Goal: Task Accomplishment & Management: Manage account settings

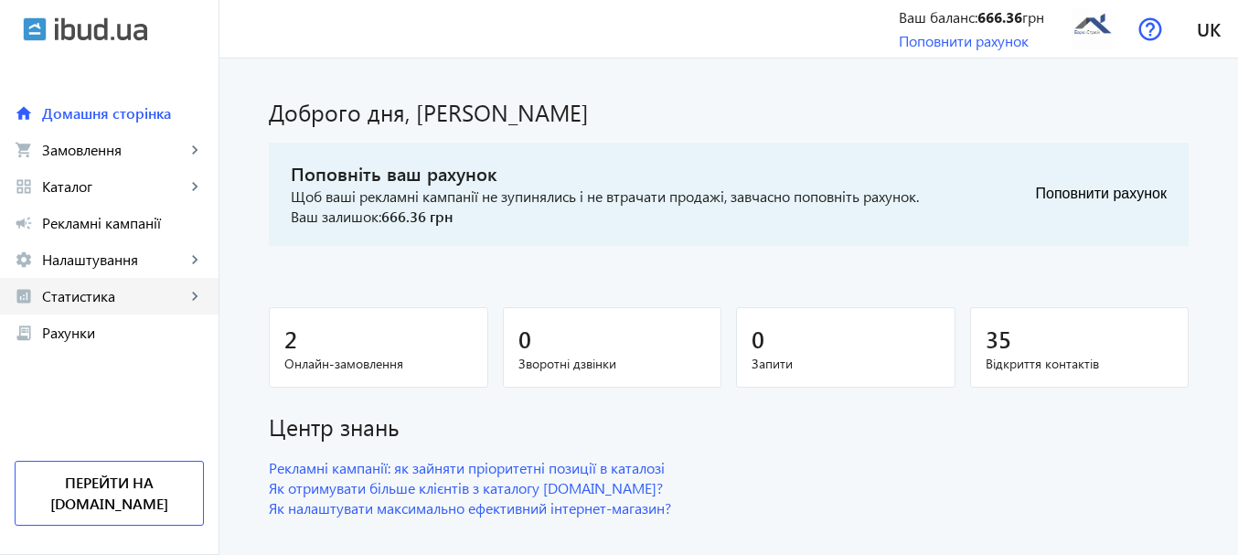
click at [81, 297] on span "Статистика" at bounding box center [114, 296] width 144 height 18
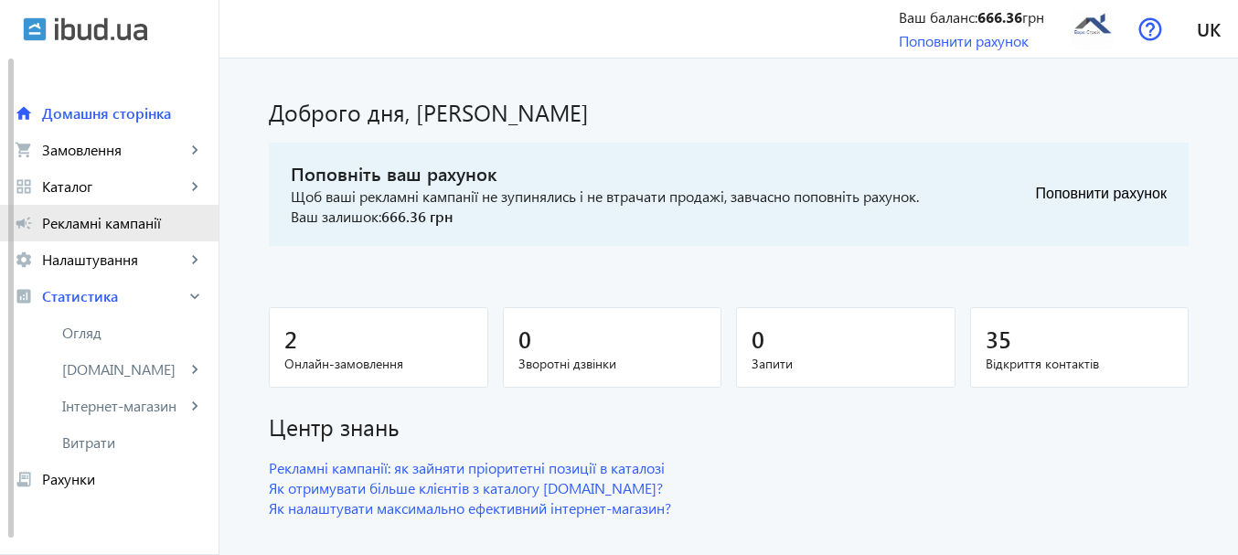
click at [182, 226] on span "Рекламні кампанії" at bounding box center [123, 223] width 162 height 18
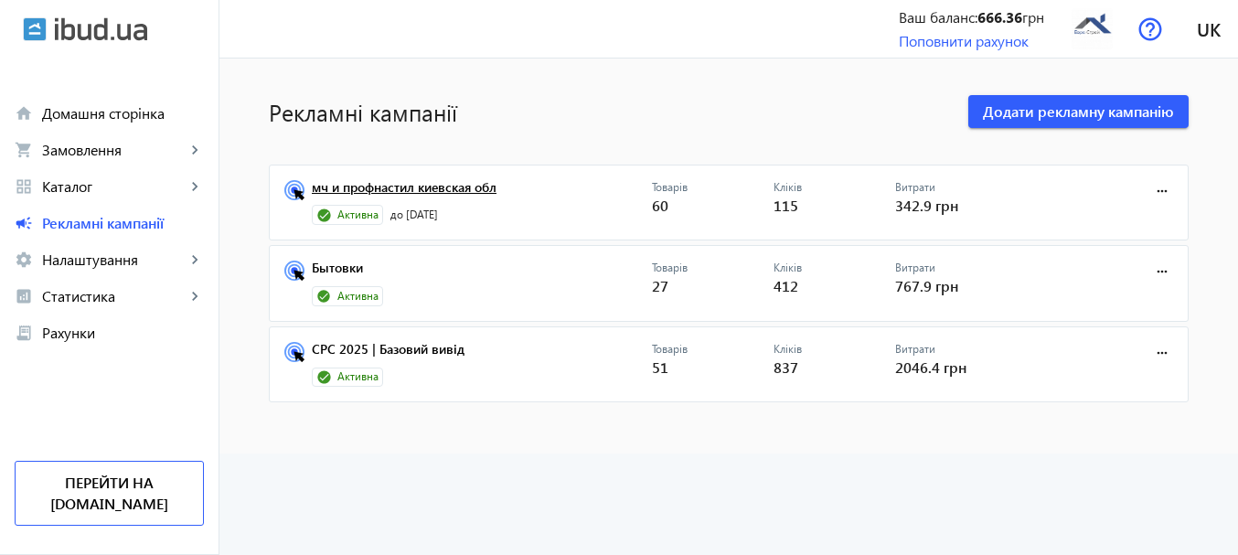
click at [336, 191] on link "мч и профнастил киевская обл" at bounding box center [482, 193] width 340 height 26
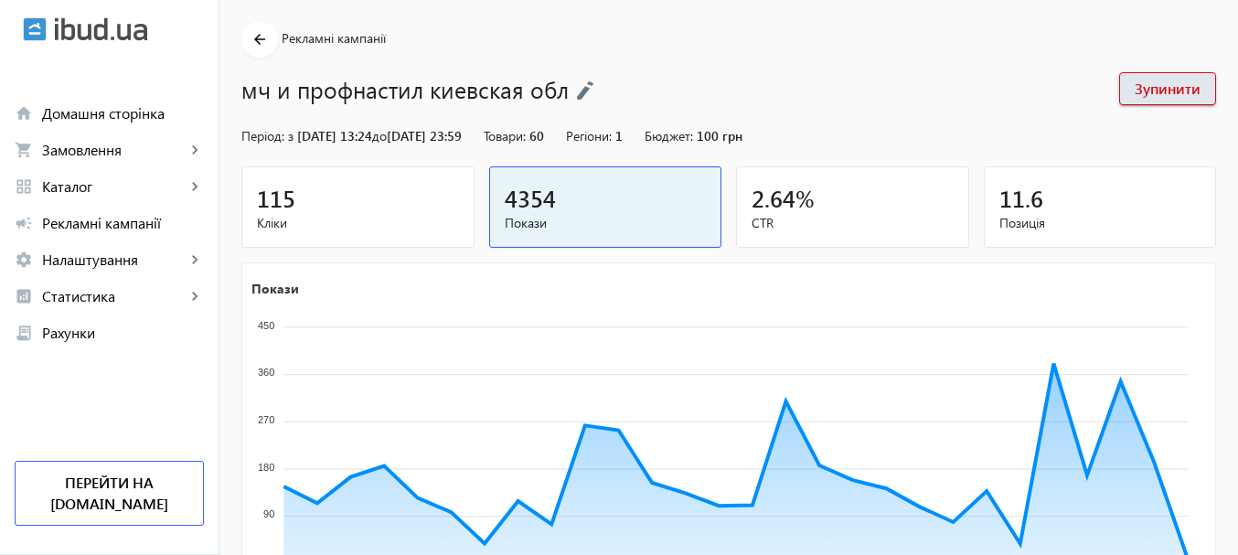
scroll to position [91, 0]
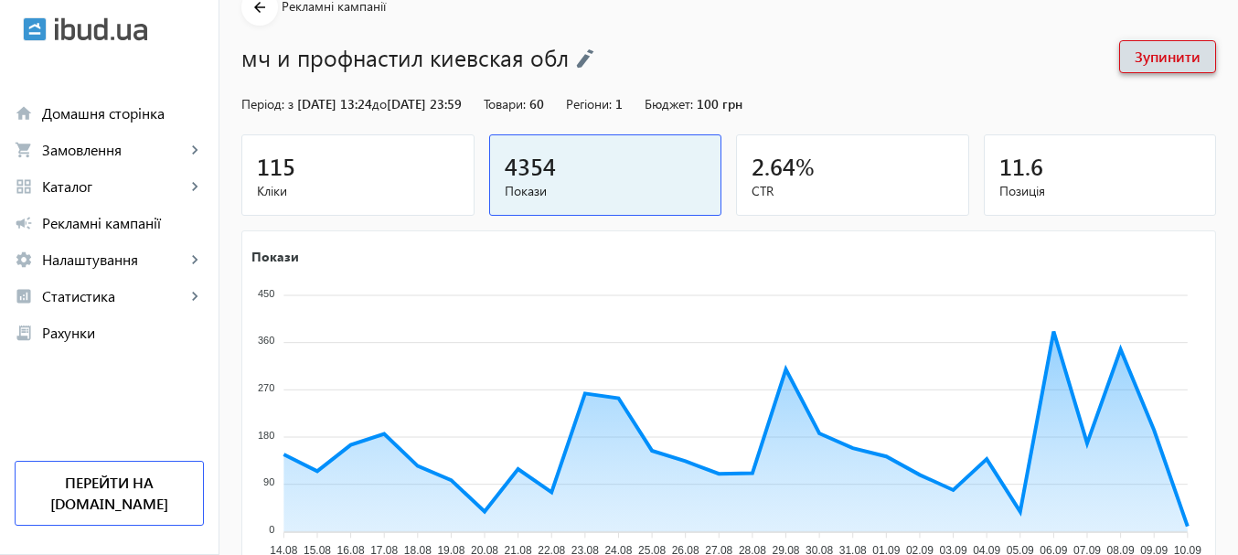
click at [1166, 41] on span at bounding box center [1167, 57] width 95 height 44
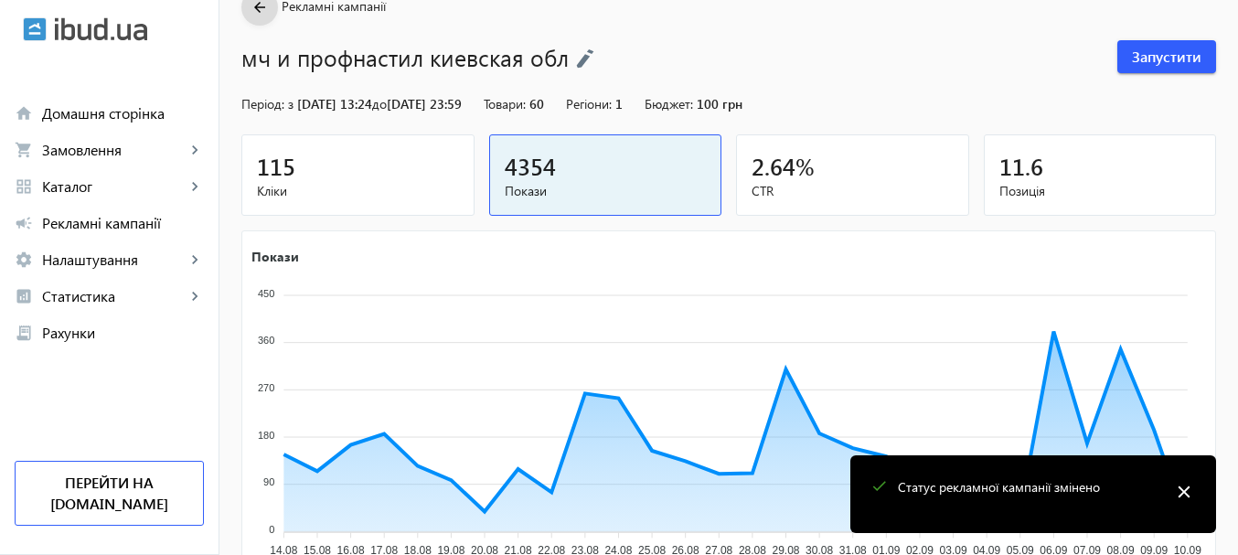
click at [249, 5] on mat-icon "arrow_back" at bounding box center [260, 7] width 23 height 23
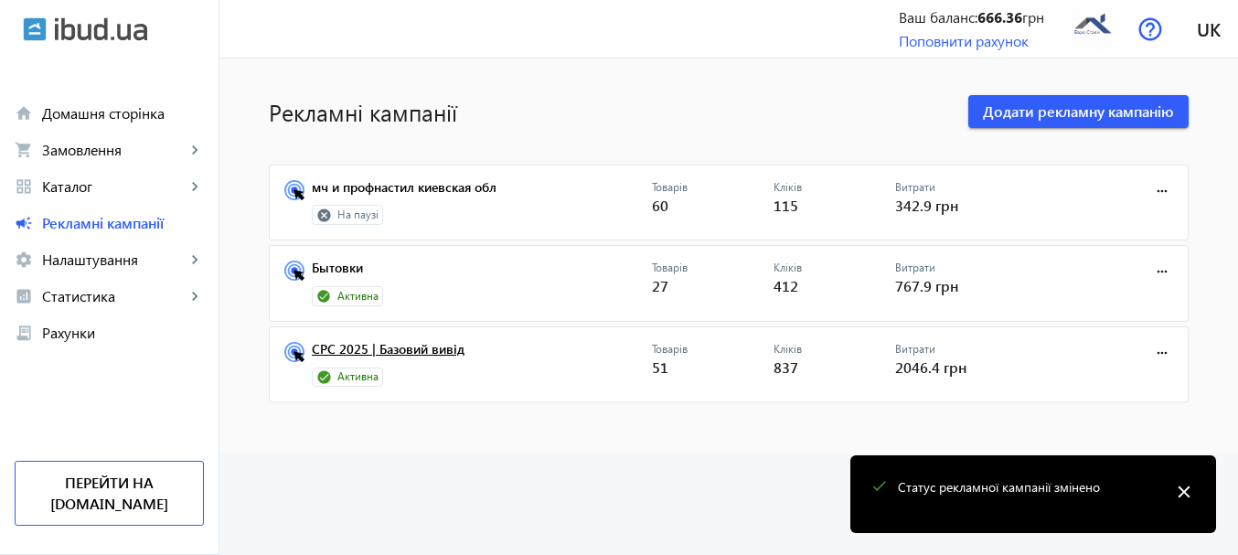
click at [369, 347] on link "CPC 2025 | Базовий вивід" at bounding box center [482, 355] width 340 height 26
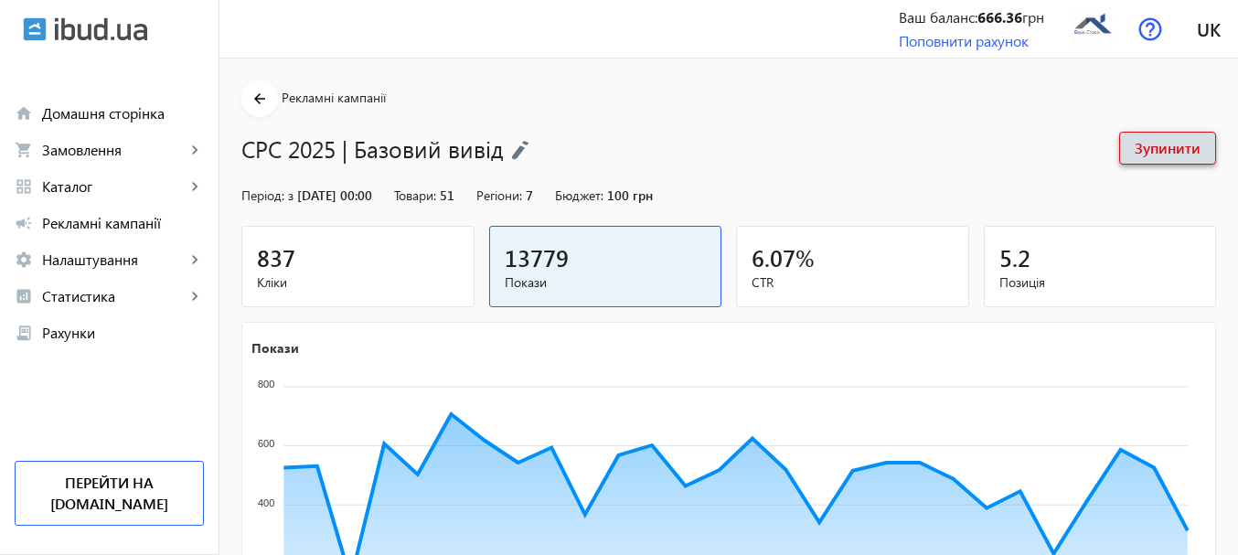
click at [1154, 138] on span "Зупинити" at bounding box center [1167, 148] width 66 height 20
click at [1154, 156] on span "Запустити" at bounding box center [1166, 148] width 69 height 20
